Goal: Find specific page/section: Find specific page/section

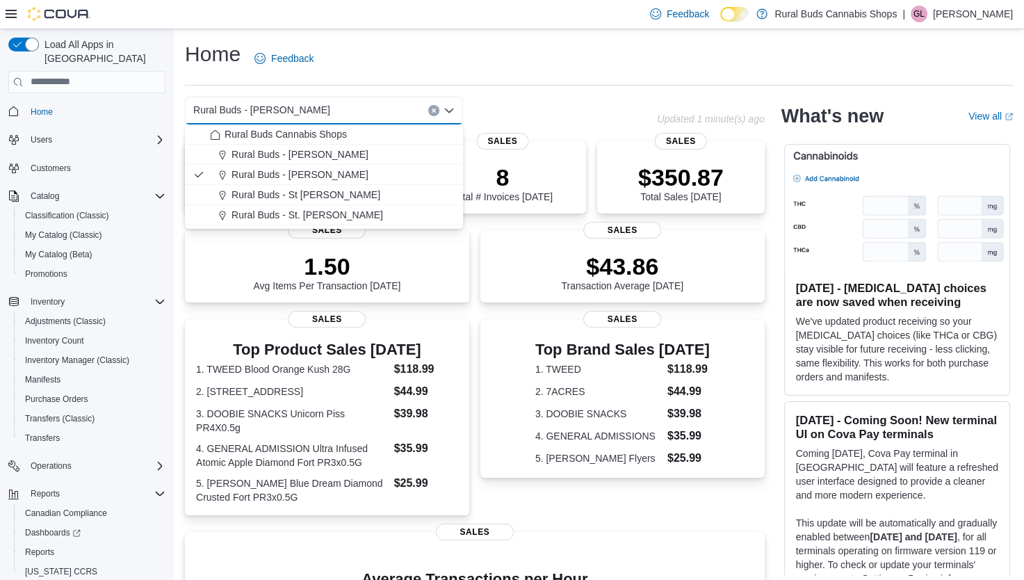
click at [530, 61] on div "Home Feedback" at bounding box center [599, 58] width 828 height 36
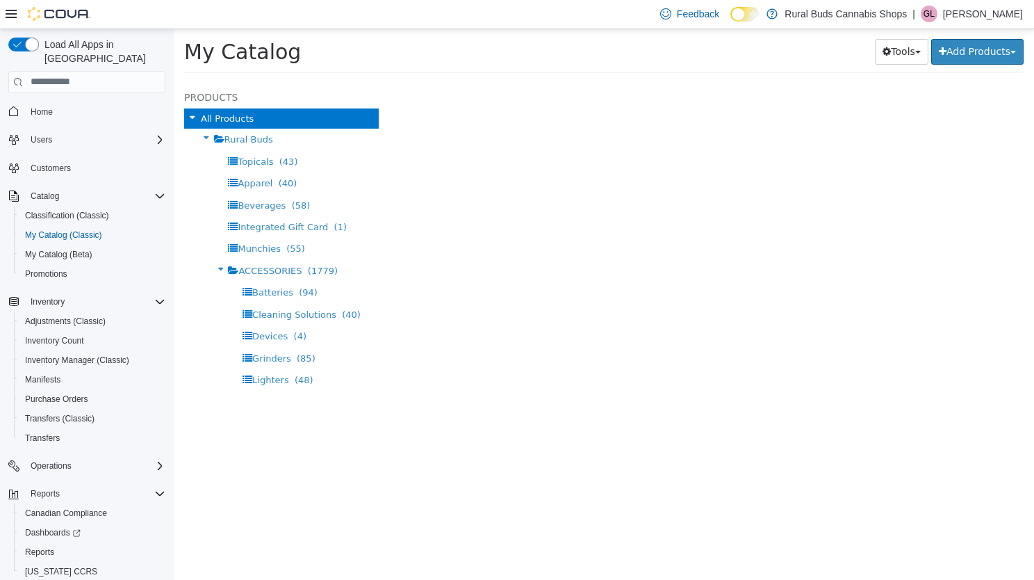
select select "**********"
